Goal: Task Accomplishment & Management: Use online tool/utility

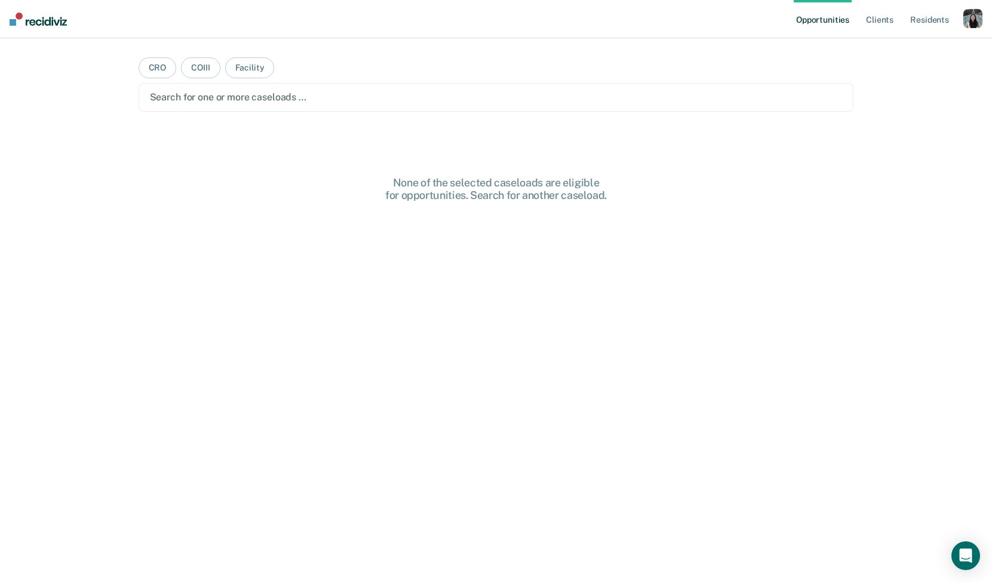
click at [966, 26] on div "button" at bounding box center [972, 18] width 19 height 19
click at [905, 47] on link "Profile" at bounding box center [925, 49] width 96 height 10
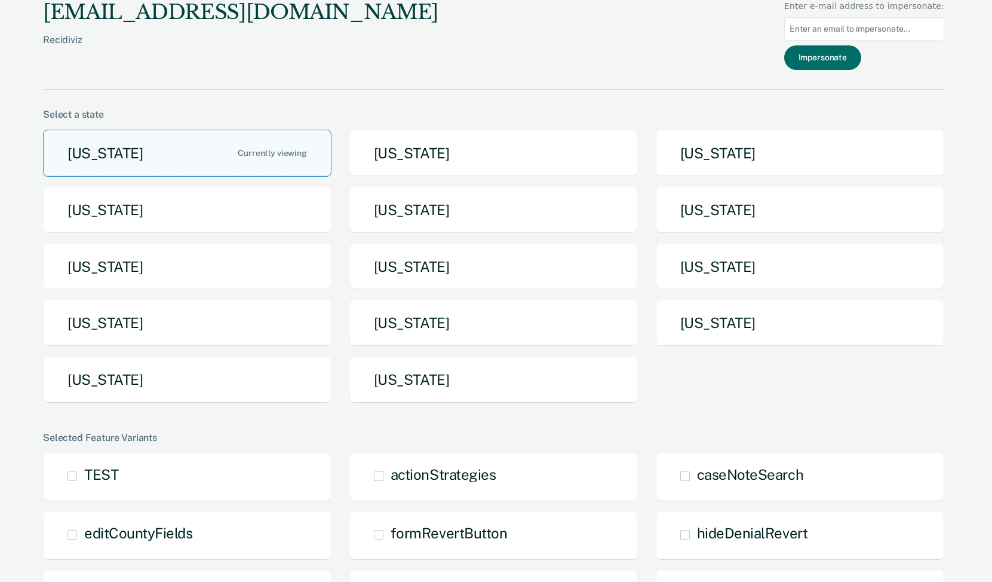
click at [905, 14] on div at bounding box center [864, 29] width 160 height 33
click at [904, 20] on input at bounding box center [864, 28] width 160 height 23
paste input "[PERSON_NAME][EMAIL_ADDRESS][PERSON_NAME][DOMAIN_NAME][US_STATE]"
type input "[PERSON_NAME][EMAIL_ADDRESS][PERSON_NAME][DOMAIN_NAME][US_STATE]"
click at [849, 56] on button "Impersonate" at bounding box center [822, 57] width 77 height 24
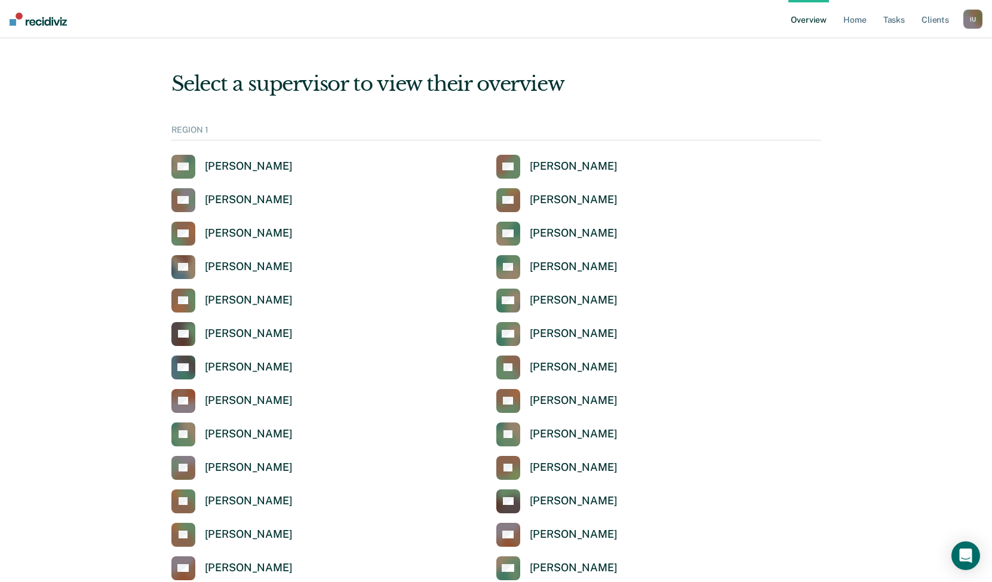
scroll to position [1329, 0]
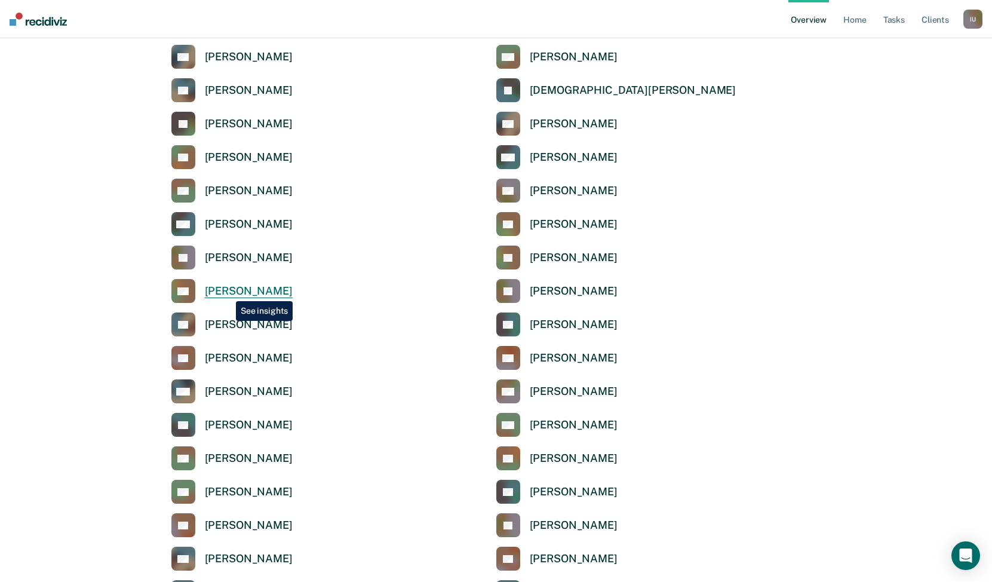
click at [227, 292] on div "[PERSON_NAME]" at bounding box center [249, 291] width 88 height 14
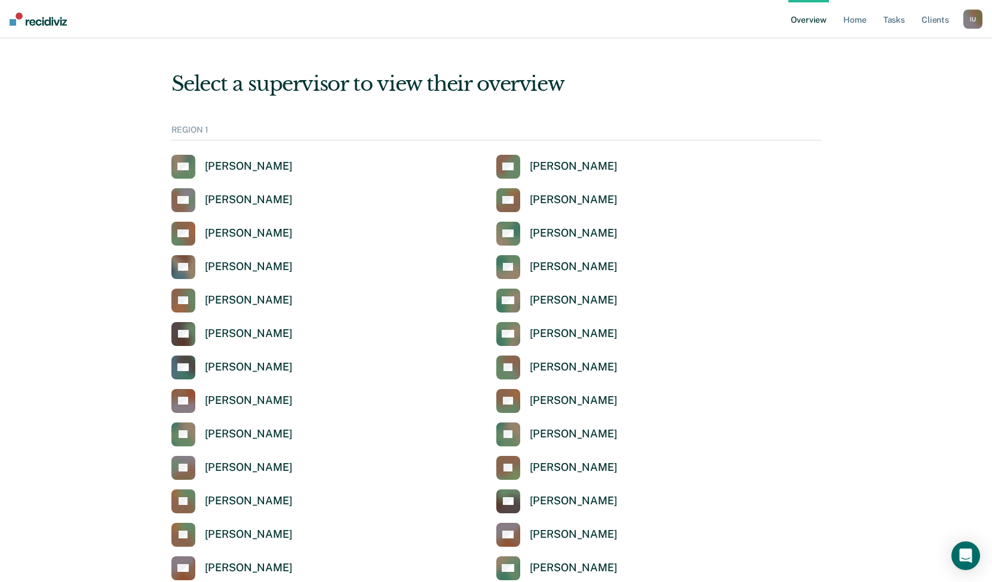
scroll to position [1329, 0]
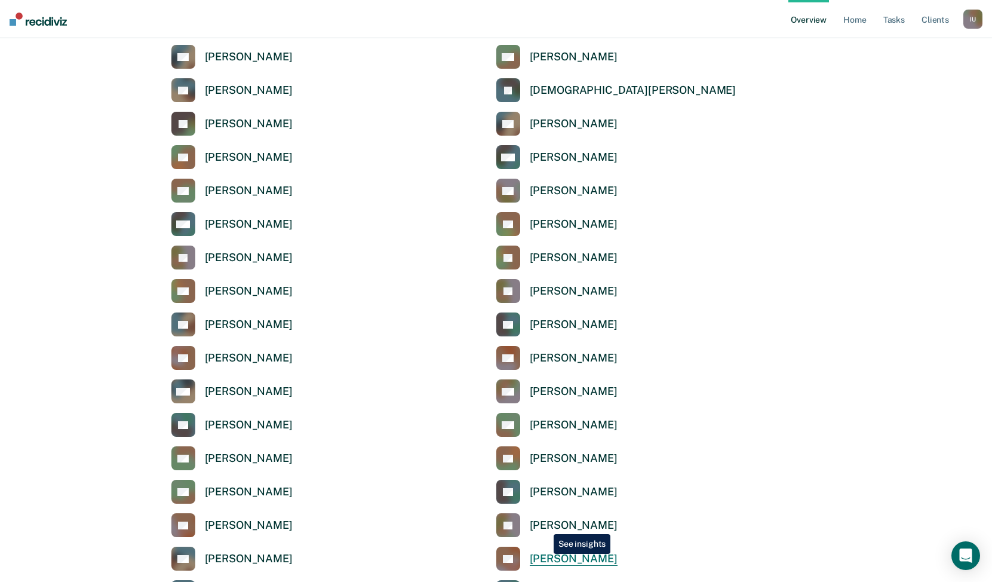
click at [545, 554] on div "[PERSON_NAME]" at bounding box center [574, 559] width 88 height 14
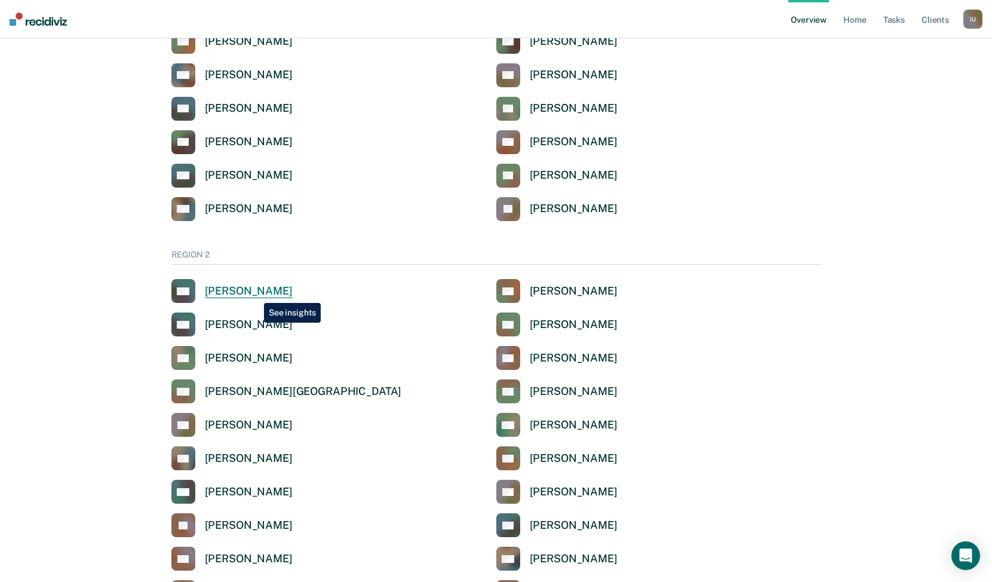
click at [255, 294] on div "[PERSON_NAME]" at bounding box center [249, 291] width 88 height 14
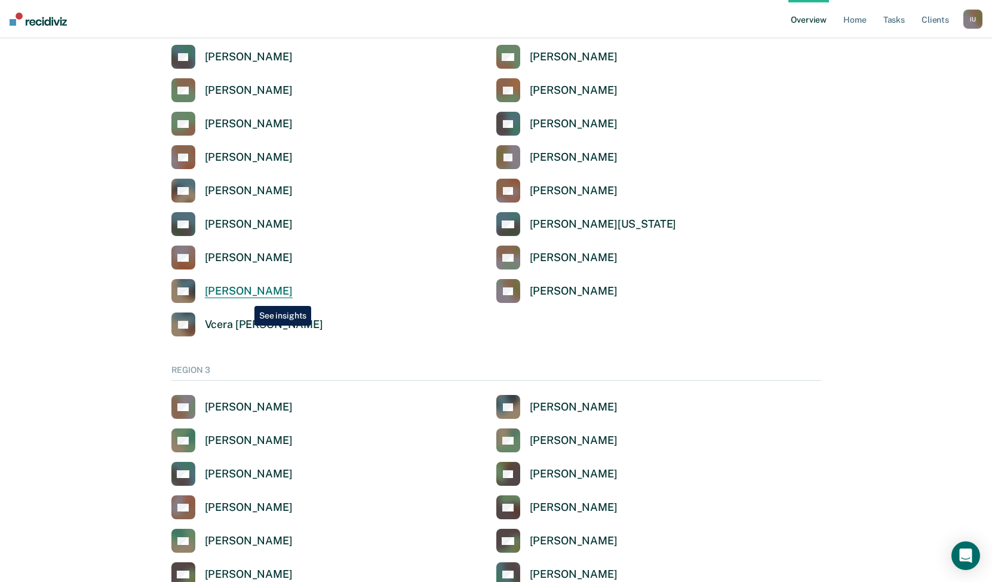
click at [245, 297] on div "[PERSON_NAME]" at bounding box center [249, 291] width 88 height 14
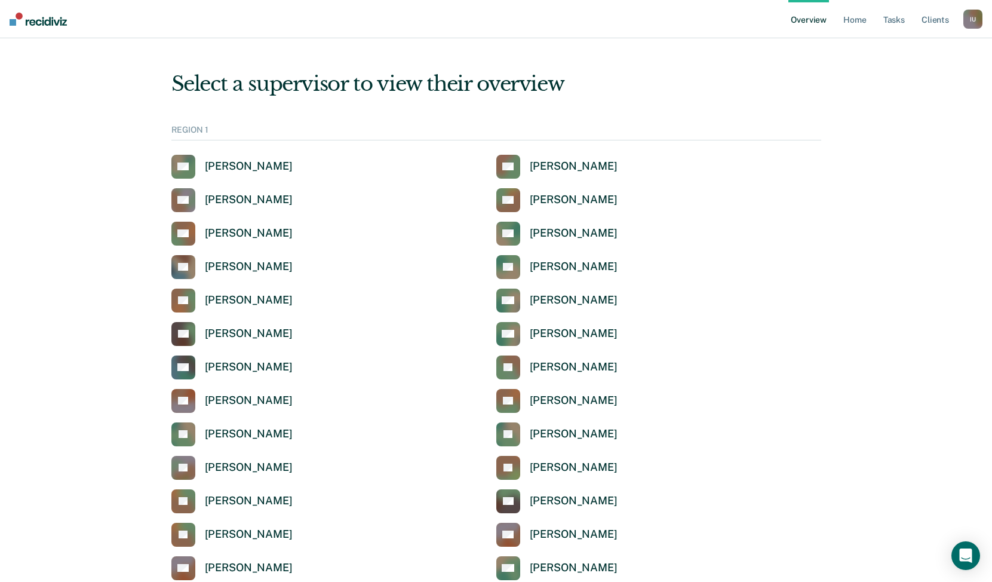
scroll to position [1696, 0]
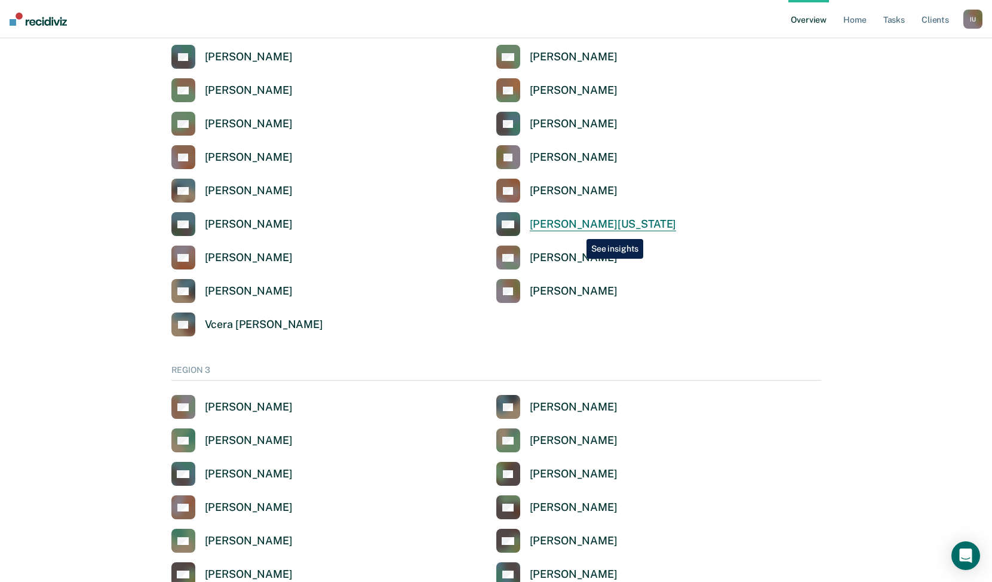
click at [577, 225] on div "[PERSON_NAME][US_STATE]" at bounding box center [603, 224] width 147 height 14
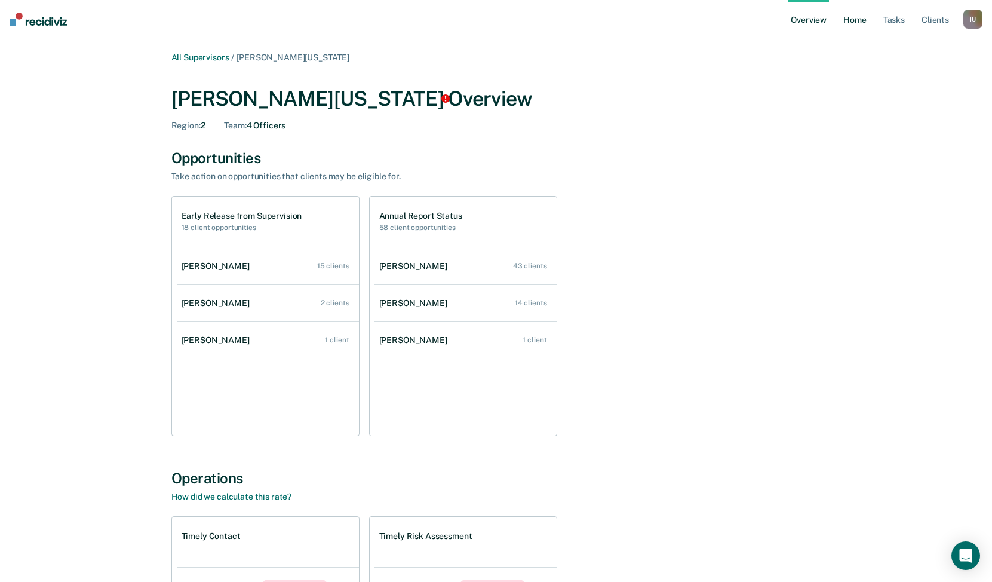
click at [852, 23] on link "Home" at bounding box center [854, 19] width 27 height 38
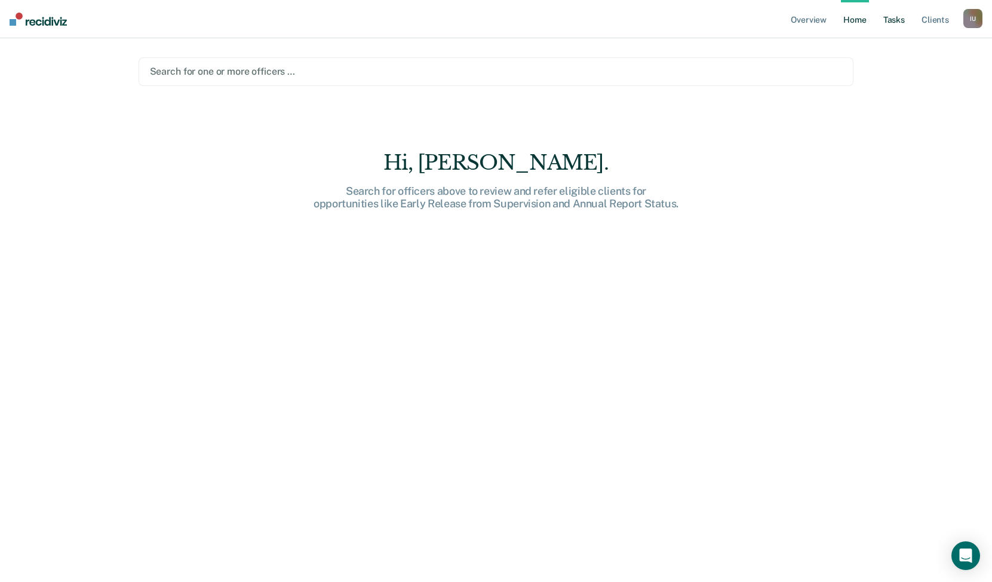
click at [891, 25] on link "Tasks" at bounding box center [894, 19] width 26 height 38
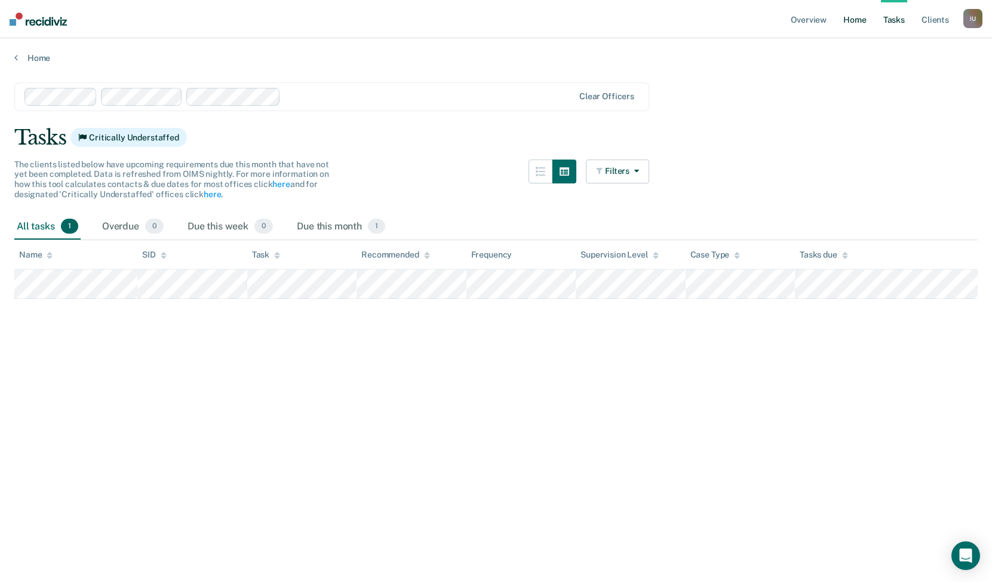
click at [849, 27] on link "Home" at bounding box center [854, 19] width 27 height 38
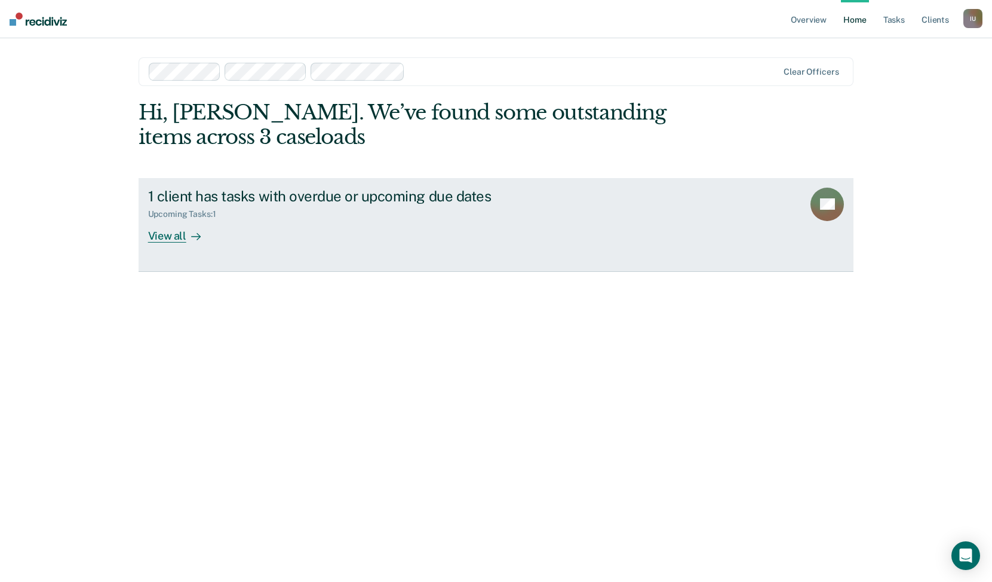
click at [398, 217] on div "Upcoming Tasks : 1" at bounding box center [357, 211] width 419 height 15
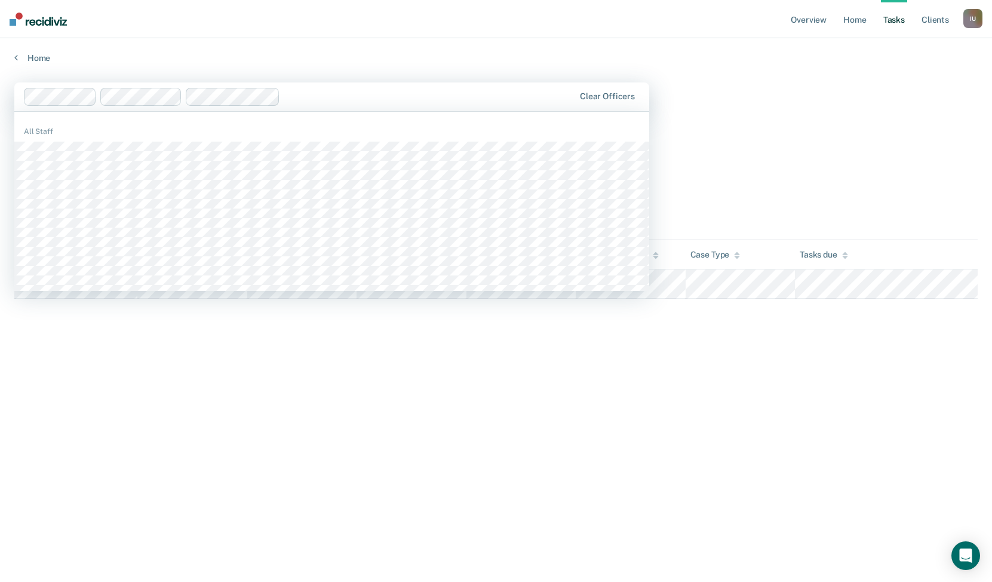
click at [359, 101] on div at bounding box center [429, 97] width 289 height 14
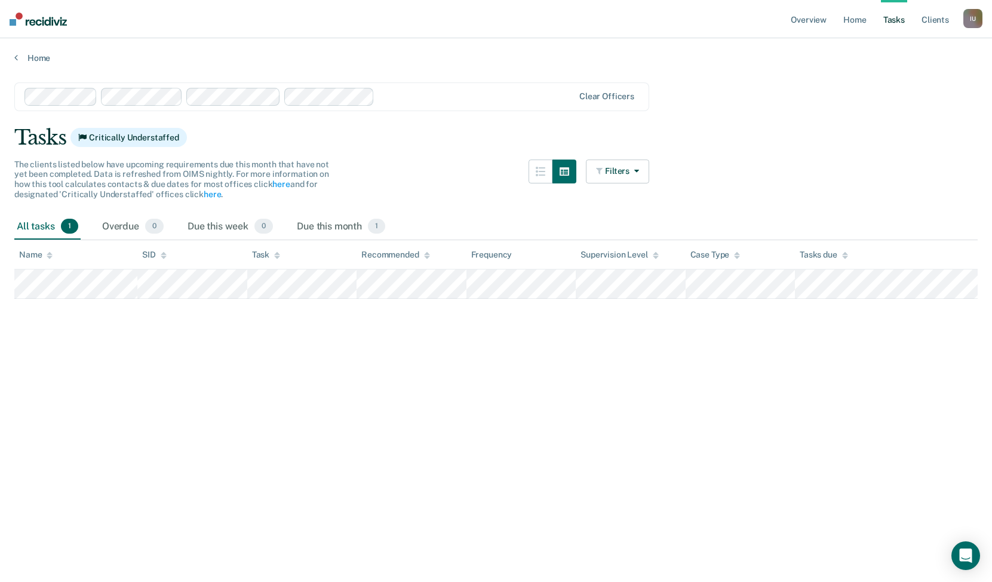
click at [408, 97] on div at bounding box center [476, 97] width 194 height 14
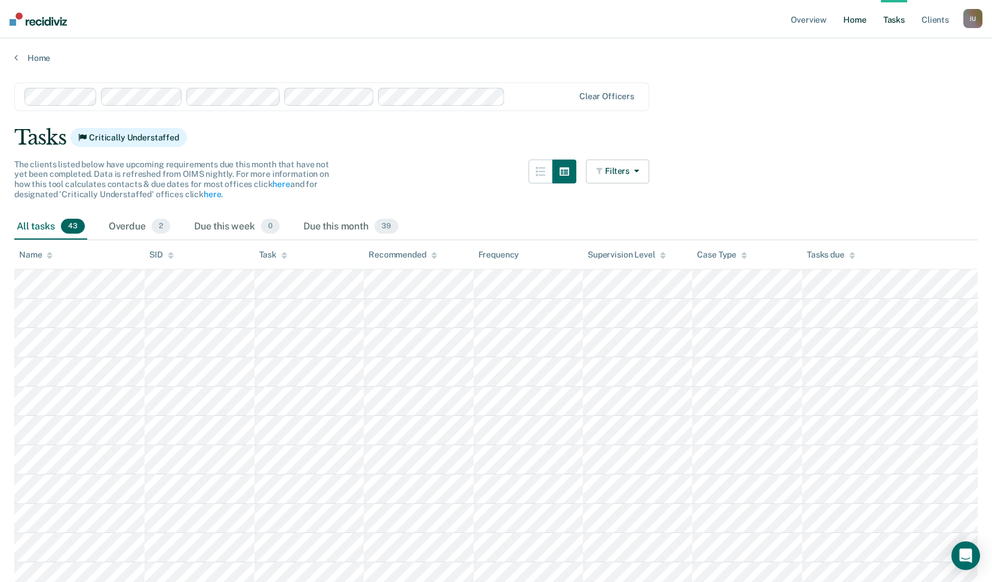
click at [853, 23] on link "Home" at bounding box center [854, 19] width 27 height 38
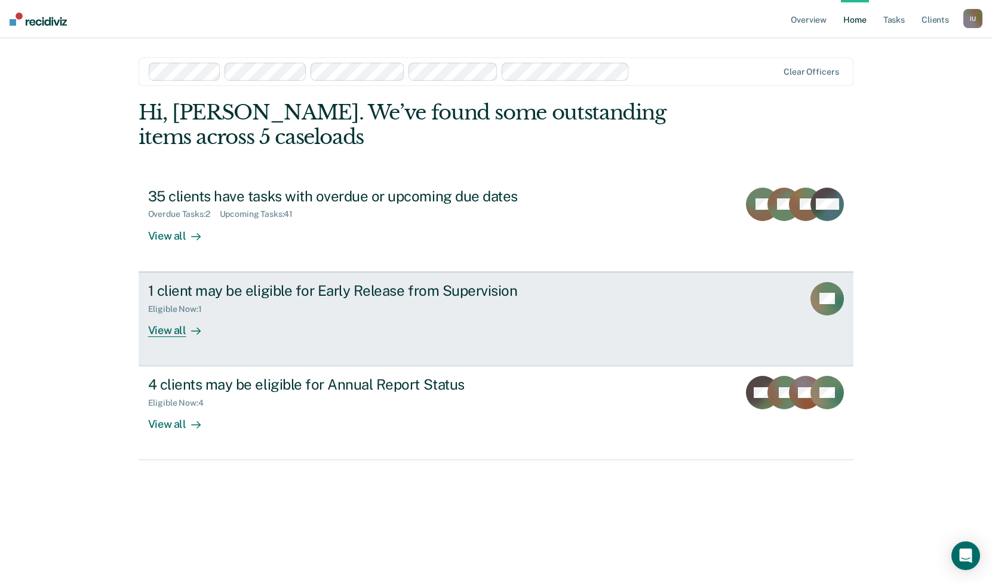
click at [305, 322] on div "1 client may be eligible for Early Release from Supervision Eligible Now : 1 Vi…" at bounding box center [372, 309] width 448 height 55
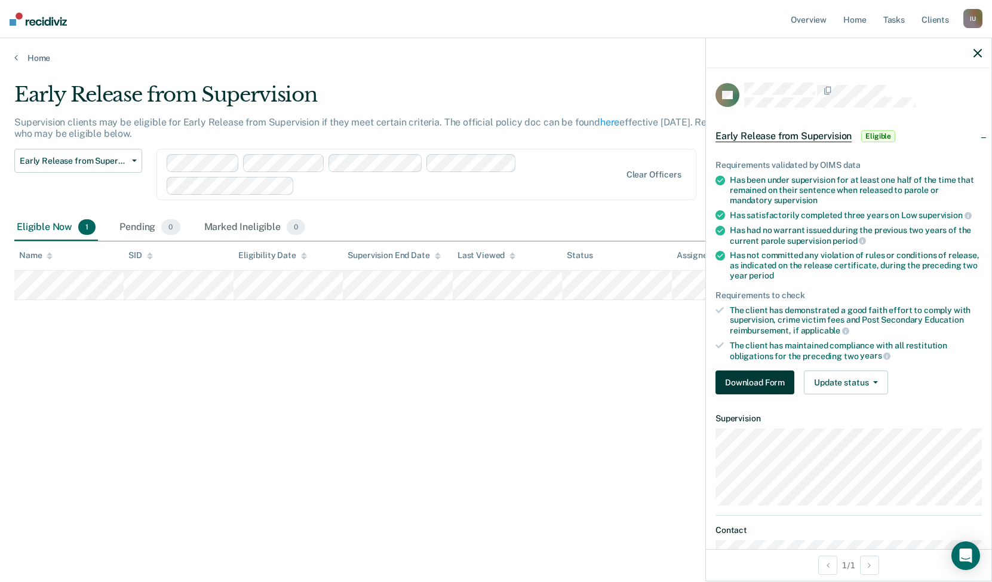
click at [775, 380] on button "Download Form" at bounding box center [754, 382] width 79 height 24
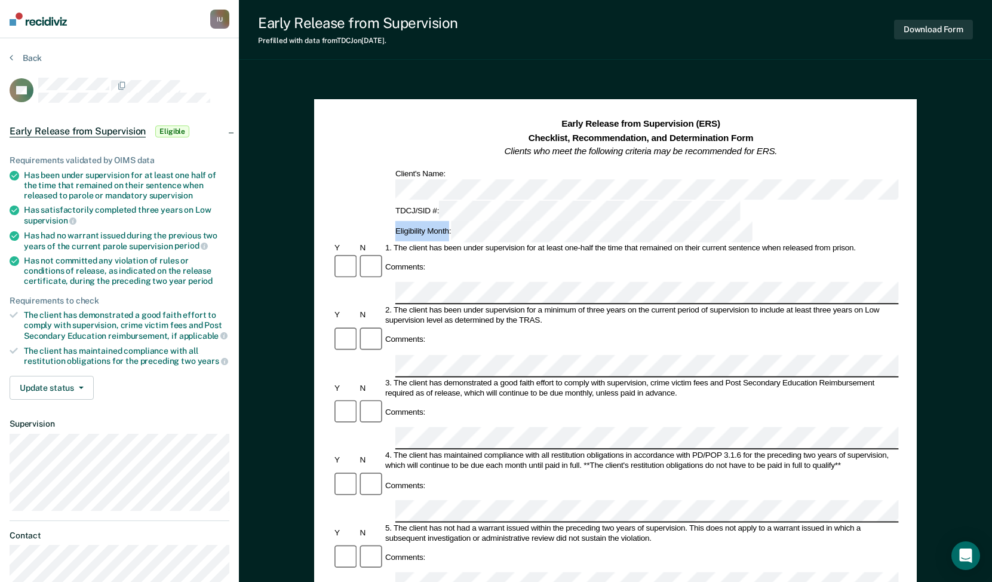
drag, startPoint x: 621, startPoint y: 188, endPoint x: 675, endPoint y: 186, distance: 53.8
click at [675, 221] on div "Eligibility Month:" at bounding box center [574, 231] width 361 height 21
copy div "Eligibility Month"
click at [23, 62] on button "Back" at bounding box center [26, 58] width 32 height 11
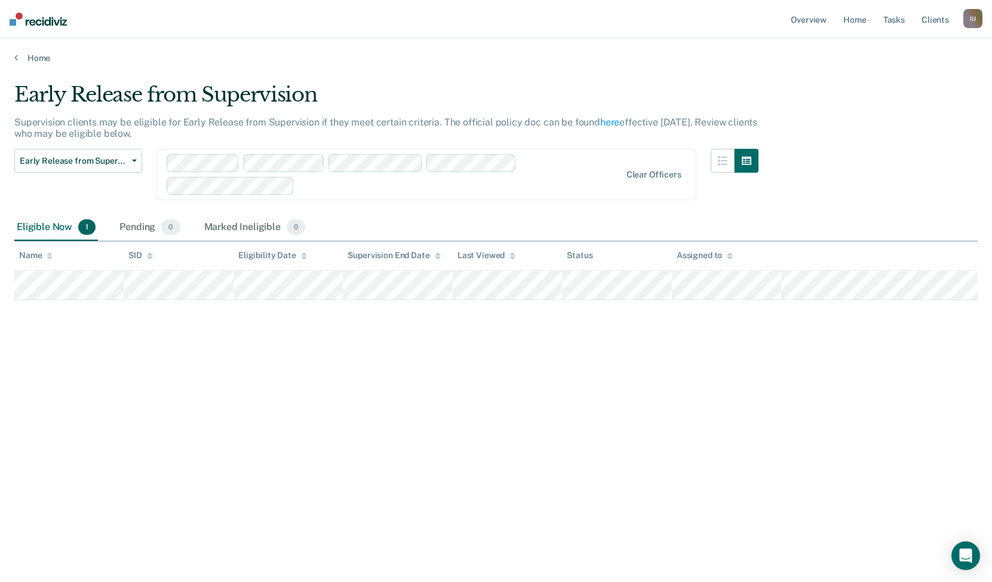
click at [397, 179] on div at bounding box center [459, 186] width 321 height 14
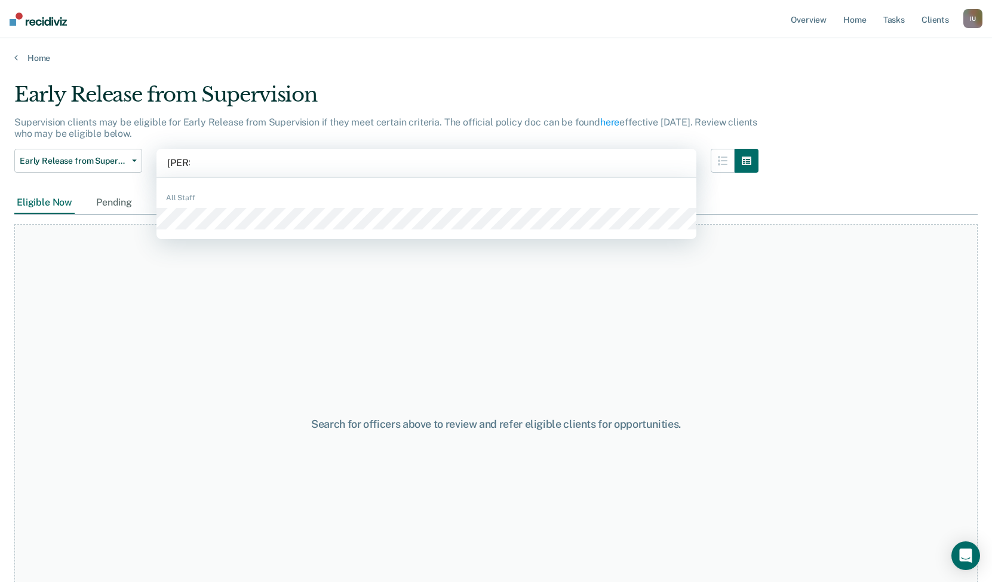
type input "[PERSON_NAME]"
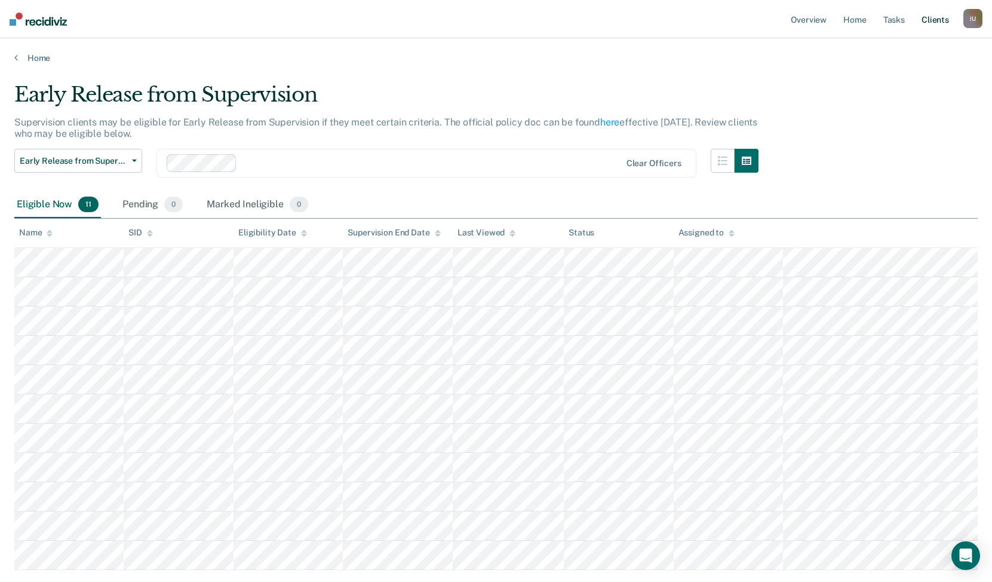
click at [935, 26] on link "Client s" at bounding box center [935, 19] width 32 height 38
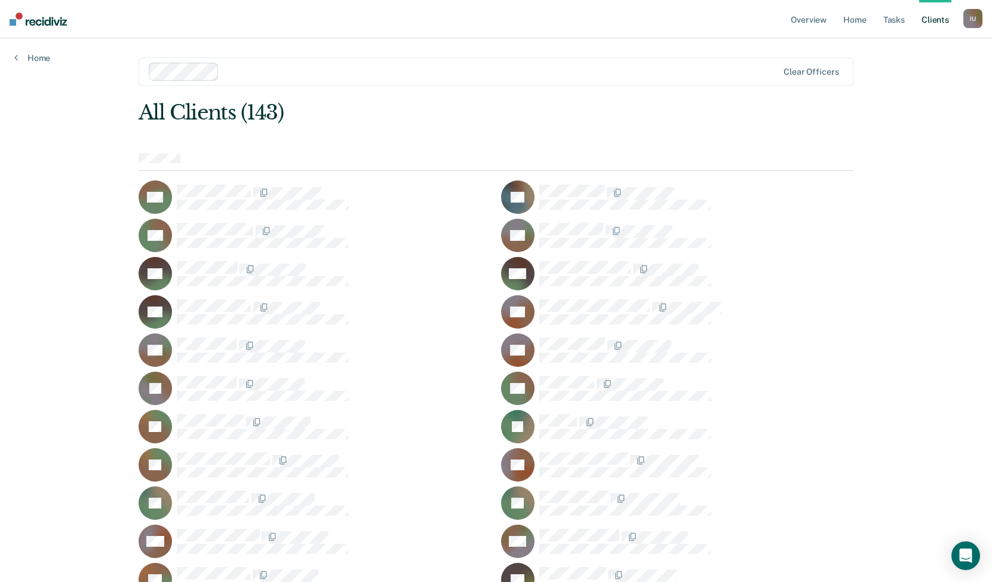
scroll to position [396, 0]
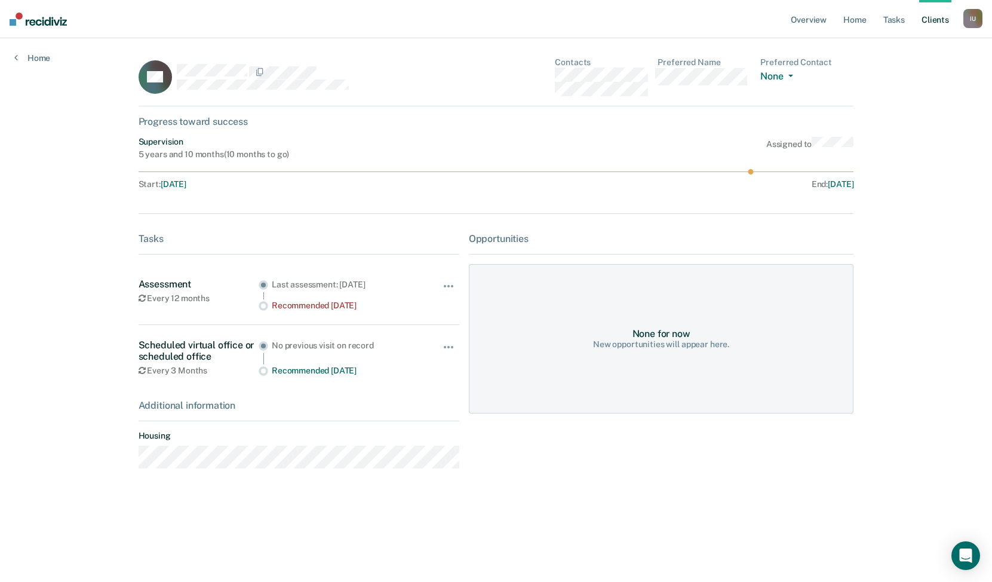
click at [924, 20] on link "Client s" at bounding box center [935, 19] width 32 height 38
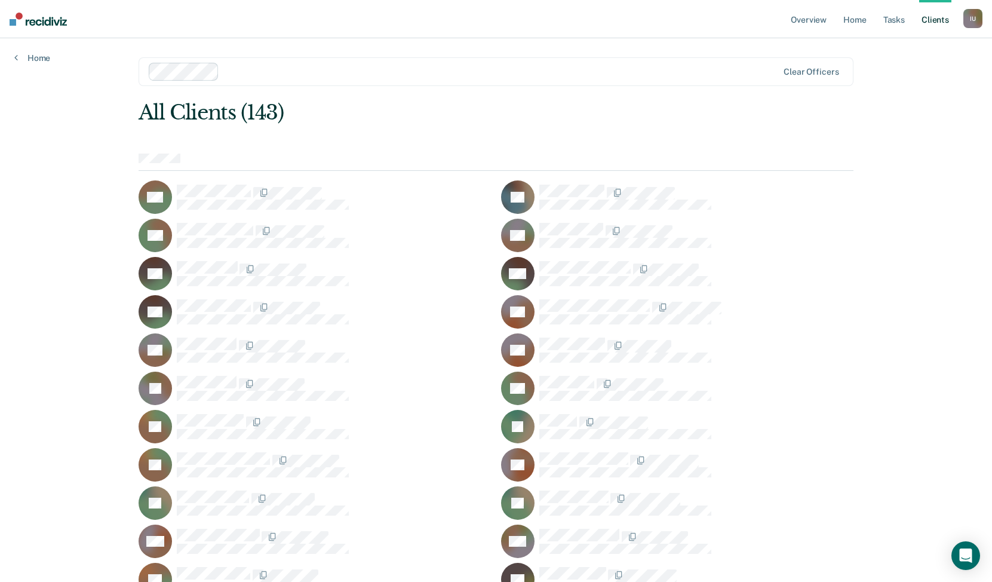
scroll to position [1542, 0]
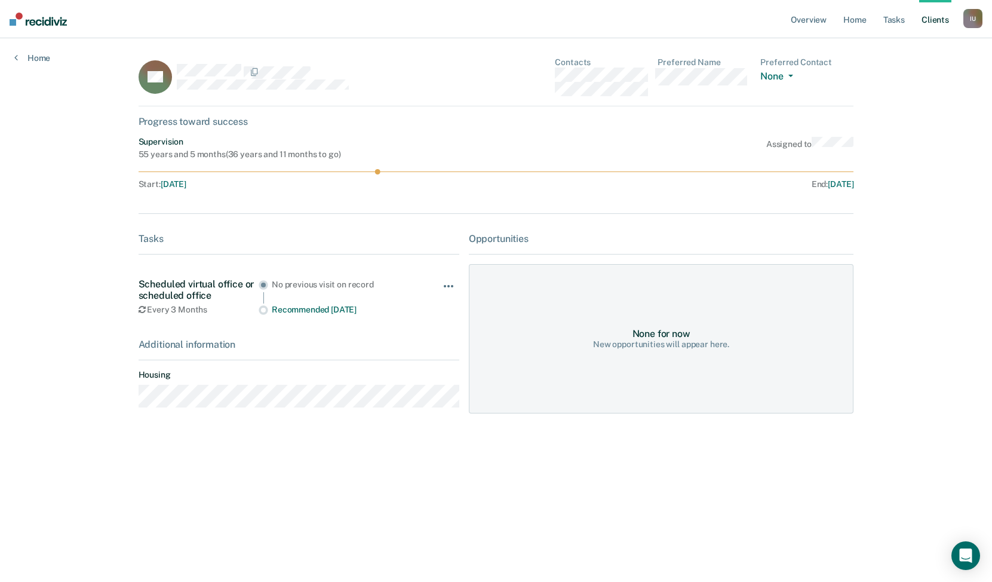
click at [448, 284] on button "button" at bounding box center [449, 291] width 20 height 19
click at [318, 297] on div "No previous visit on record" at bounding box center [345, 289] width 147 height 20
click at [44, 58] on link "Home" at bounding box center [32, 58] width 36 height 11
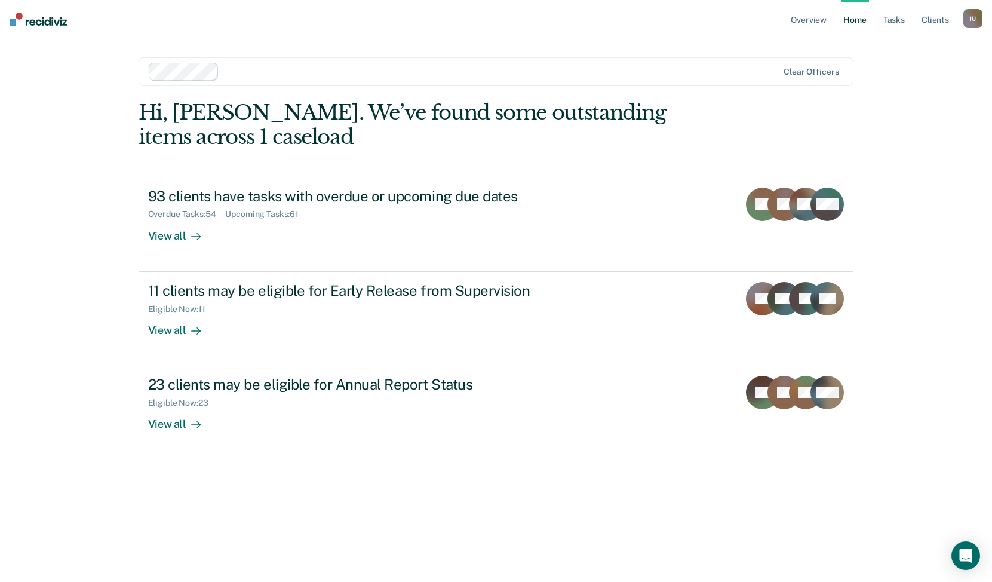
click at [316, 73] on div at bounding box center [501, 71] width 554 height 14
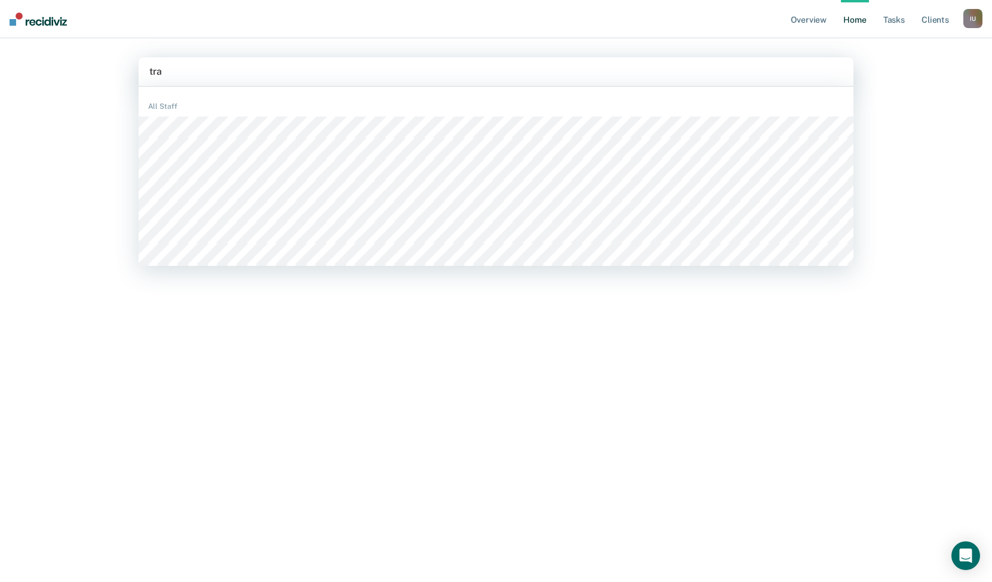
type input "trae"
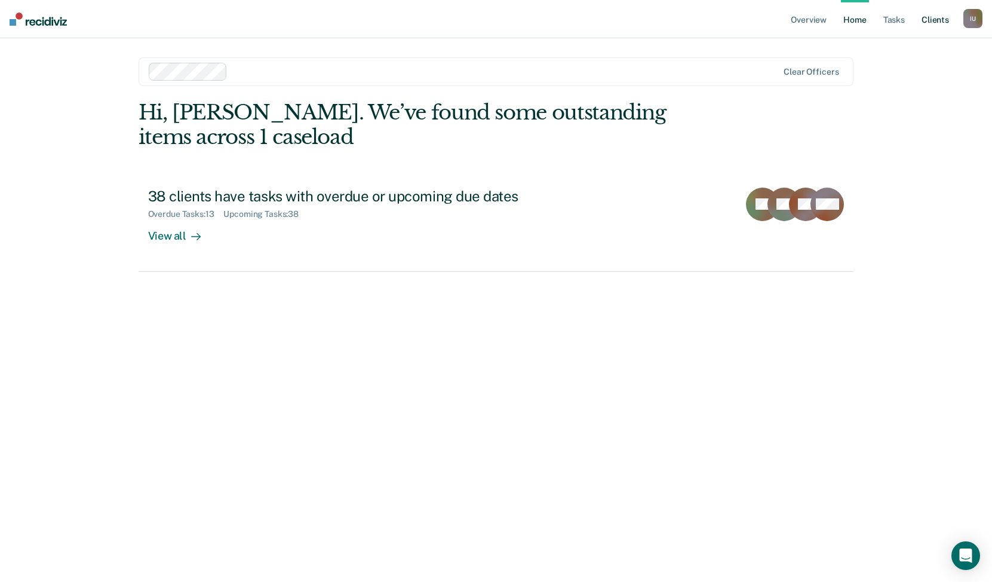
click at [933, 23] on link "Client s" at bounding box center [935, 19] width 32 height 38
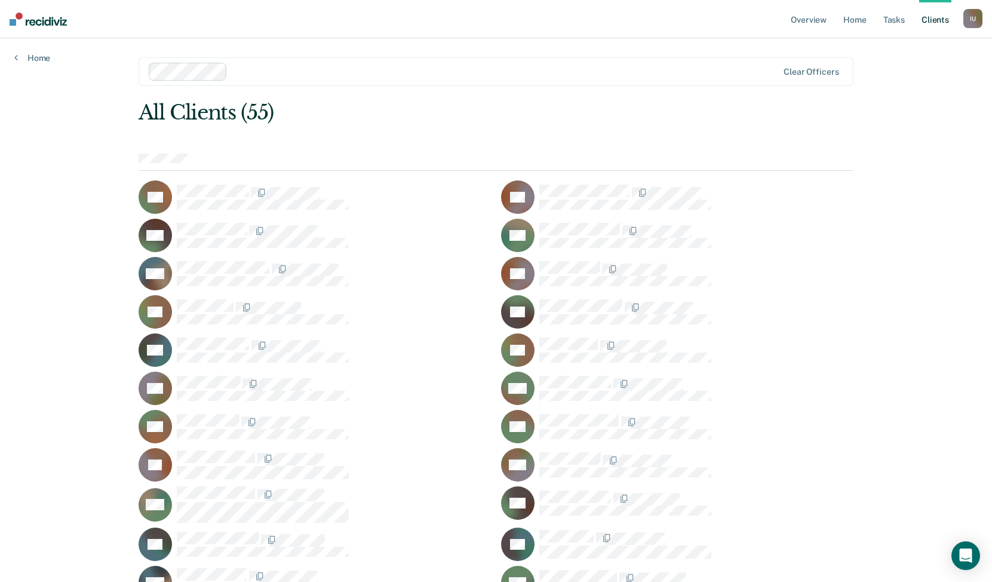
click at [545, 84] on div "Clear officers" at bounding box center [496, 71] width 715 height 29
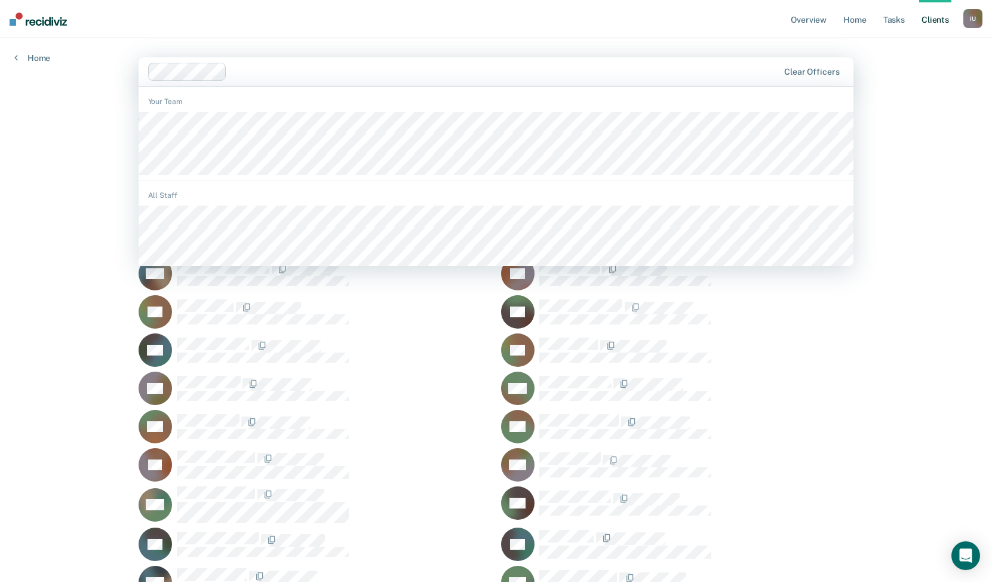
click at [545, 84] on div "Clear officers" at bounding box center [496, 71] width 715 height 29
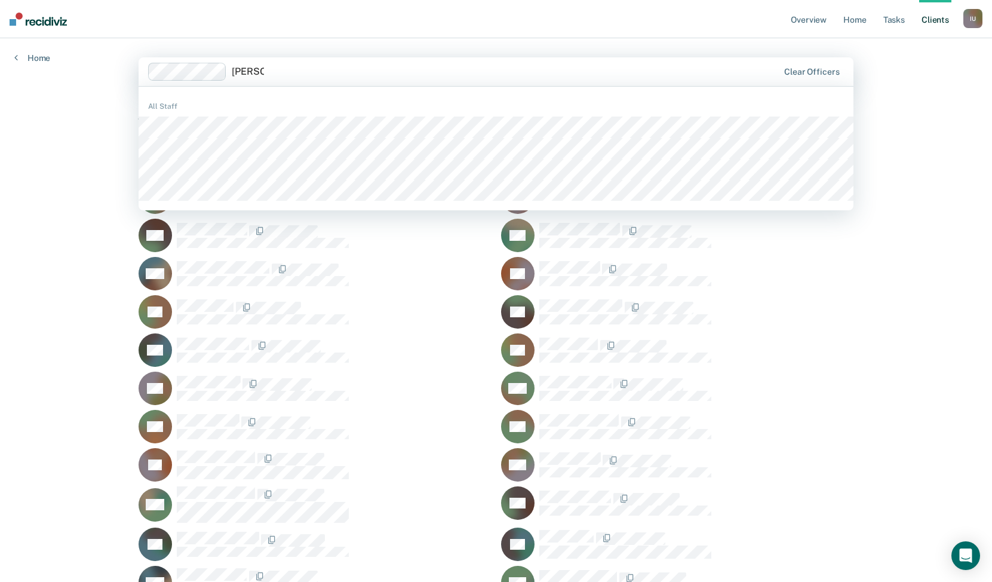
type input "[PERSON_NAME]"
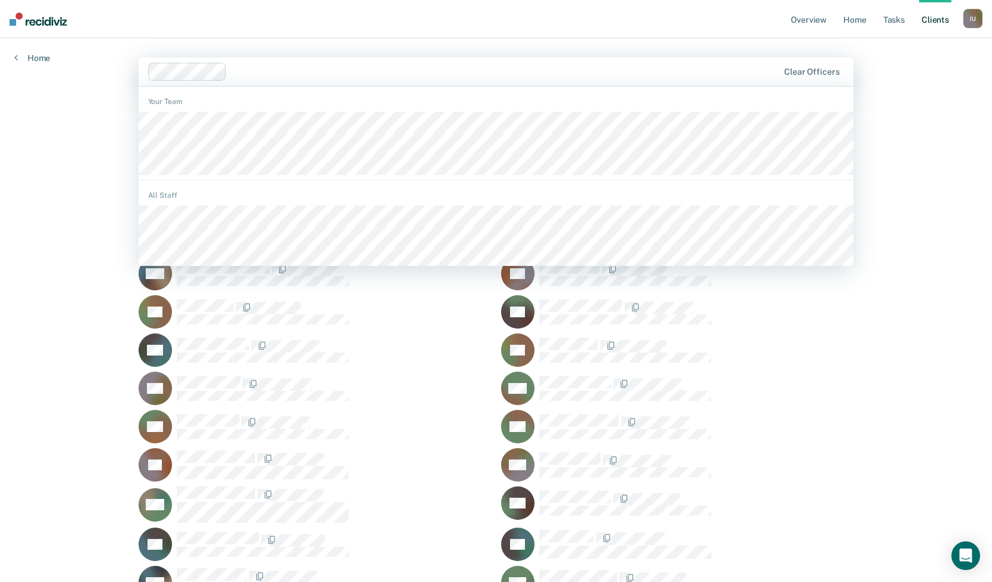
click at [310, 72] on div at bounding box center [505, 71] width 547 height 14
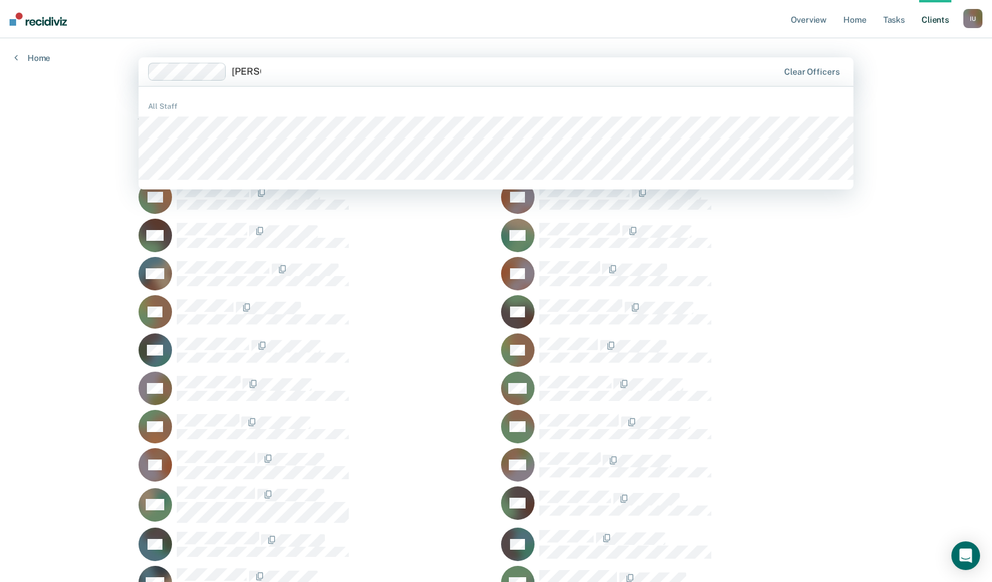
type input "[PERSON_NAME]"
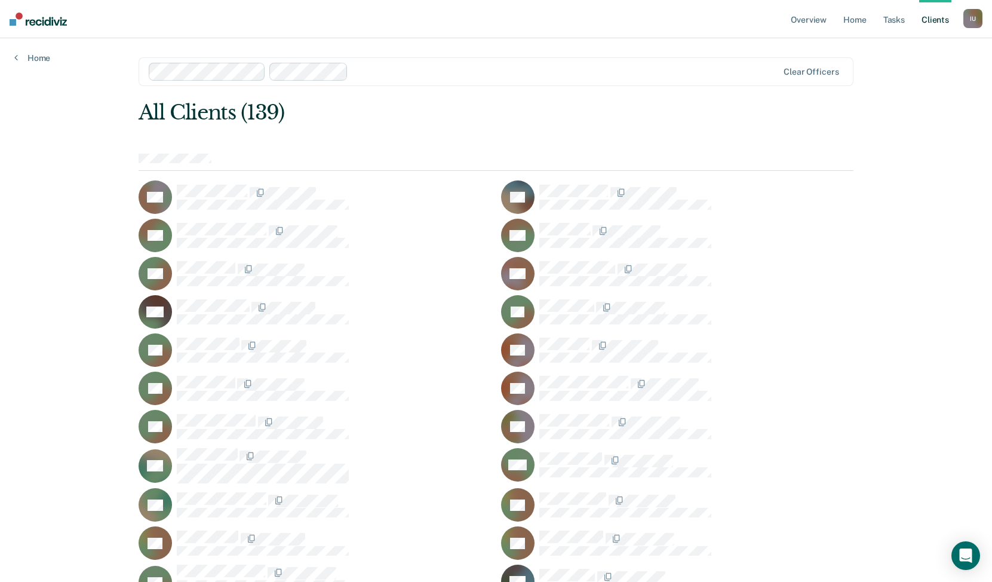
scroll to position [1006, 0]
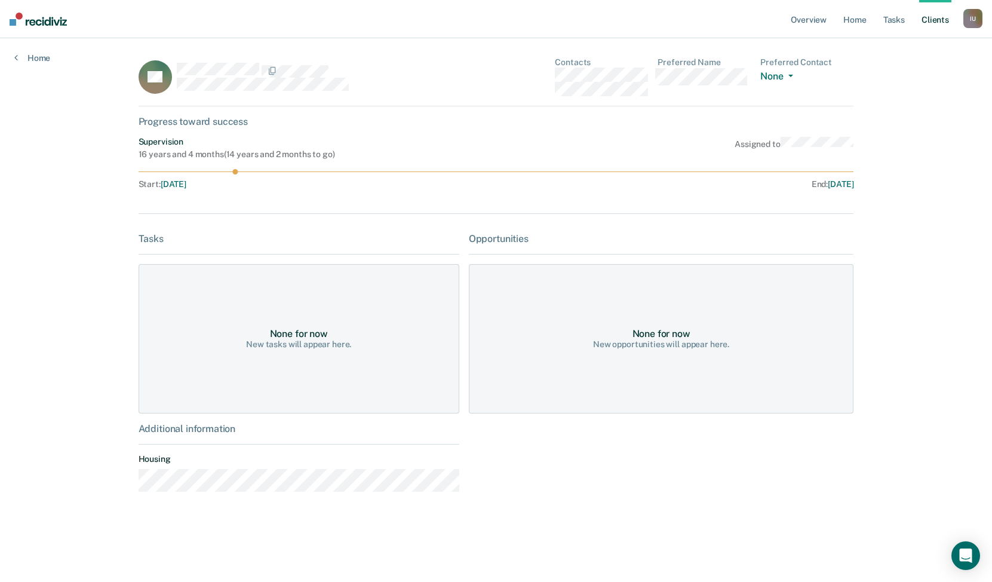
click at [874, 145] on div "Overview Home Tasks Client s Impersonated User I U Profile How it works Log Out…" at bounding box center [496, 291] width 992 height 582
drag, startPoint x: 331, startPoint y: 69, endPoint x: 176, endPoint y: 66, distance: 155.9
click at [176, 66] on div "EO" at bounding box center [299, 76] width 321 height 39
